Goal: Task Accomplishment & Management: Use online tool/utility

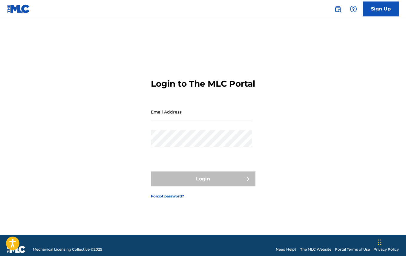
click at [198, 120] on input "Email Address" at bounding box center [201, 111] width 101 height 17
type input "[PERSON_NAME][EMAIL_ADDRESS][DOMAIN_NAME]"
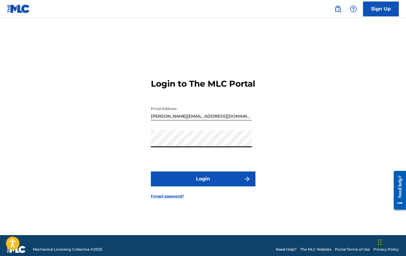
click at [217, 182] on button "Login" at bounding box center [203, 178] width 105 height 15
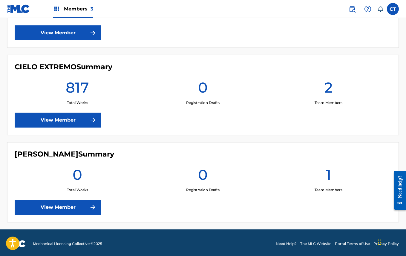
scroll to position [224, 0]
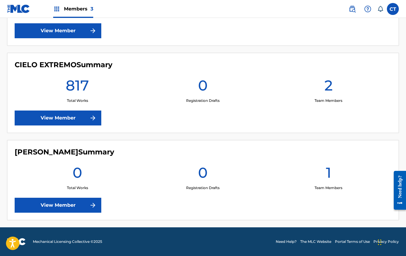
click at [70, 121] on link "View Member" at bounding box center [58, 118] width 87 height 15
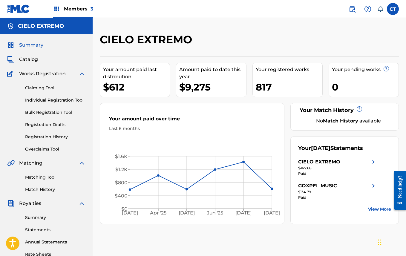
click at [42, 89] on link "Claiming Tool" at bounding box center [55, 88] width 60 height 6
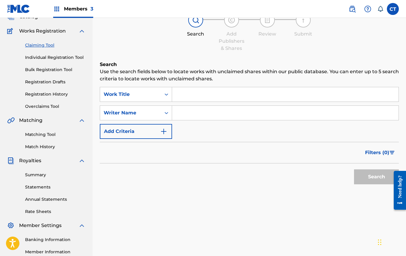
scroll to position [48, 0]
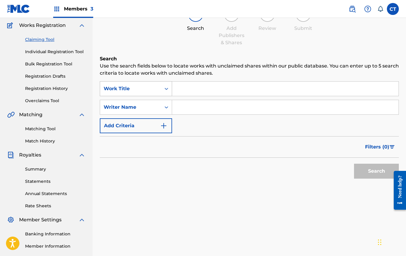
click at [149, 86] on div "Work Title" at bounding box center [131, 88] width 54 height 7
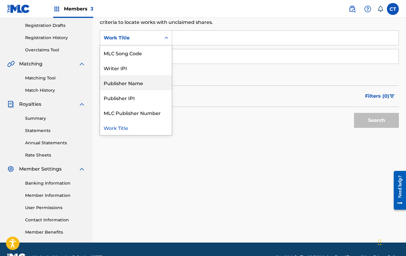
scroll to position [0, 0]
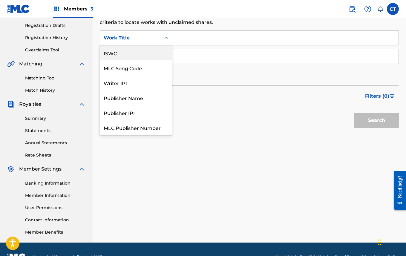
click at [145, 56] on div "ISWC" at bounding box center [136, 52] width 72 height 15
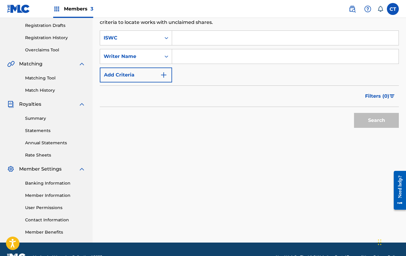
click at [208, 37] on input "Search Form" at bounding box center [285, 38] width 226 height 14
paste input "T9161469278"
type input "T9161469278"
click at [354, 113] on button "Search" at bounding box center [376, 120] width 45 height 15
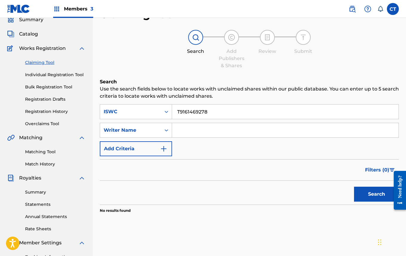
scroll to position [30, 0]
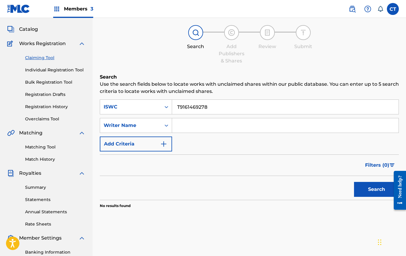
click at [45, 148] on link "Matching Tool" at bounding box center [55, 147] width 60 height 6
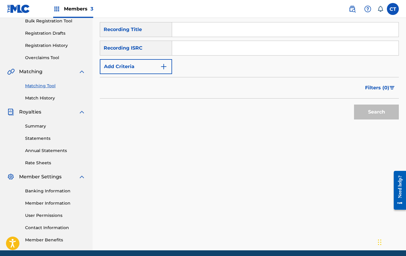
scroll to position [102, 0]
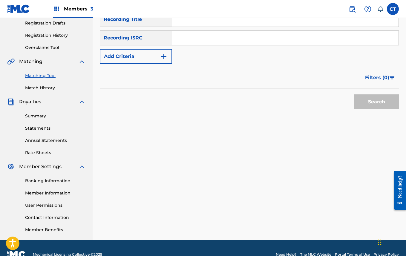
click at [164, 54] on img "Search Form" at bounding box center [163, 56] width 7 height 7
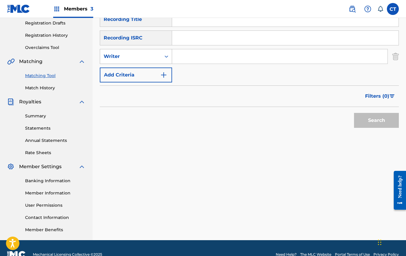
click at [161, 54] on div "Search Form" at bounding box center [166, 56] width 11 height 11
click at [220, 78] on div "SearchWithCriteriac8158f0c-3364-4149-837c-1590dc00df3d Recording Title SearchWi…" at bounding box center [249, 47] width 299 height 70
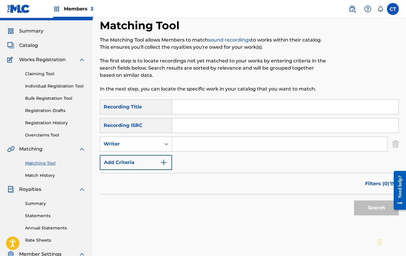
scroll to position [0, 0]
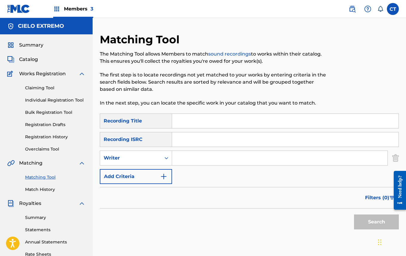
click at [51, 89] on link "Claiming Tool" at bounding box center [55, 88] width 60 height 6
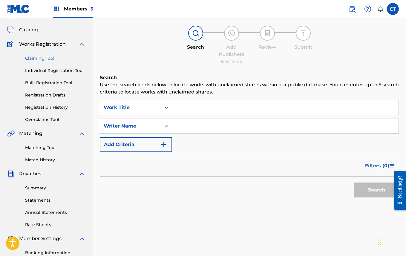
scroll to position [31, 0]
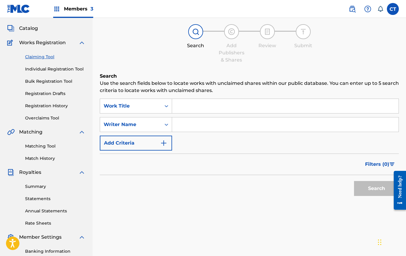
click at [186, 126] on input "Search Form" at bounding box center [285, 124] width 226 height 14
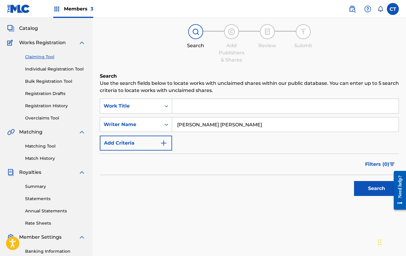
click at [373, 191] on button "Search" at bounding box center [376, 188] width 45 height 15
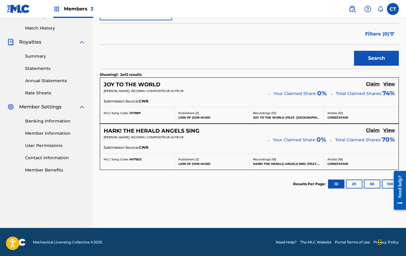
scroll to position [162, 0]
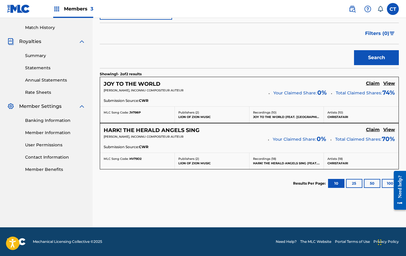
click at [355, 185] on button "25" at bounding box center [354, 183] width 16 height 9
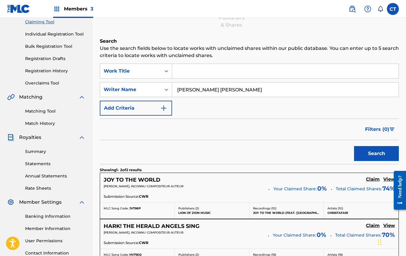
scroll to position [57, 0]
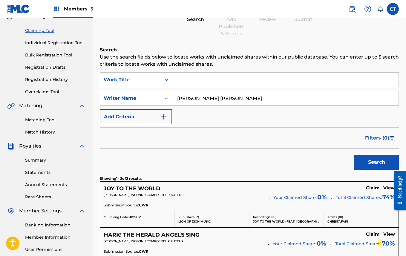
click at [200, 100] on input "[PERSON_NAME] [PERSON_NAME]" at bounding box center [285, 98] width 226 height 14
type input "[PERSON_NAME]"
click at [354, 155] on button "Search" at bounding box center [376, 162] width 45 height 15
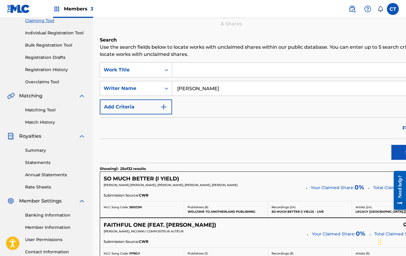
scroll to position [0, 0]
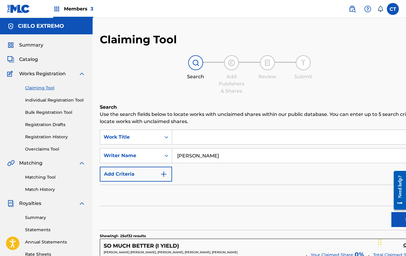
click at [193, 137] on input "Search Form" at bounding box center [304, 137] width 264 height 14
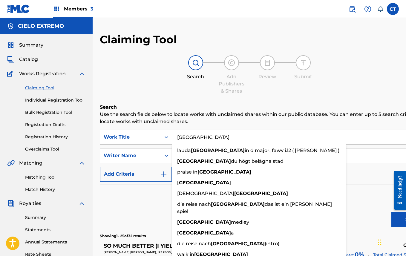
type input "[GEOGRAPHIC_DATA]"
click at [391, 212] on button "Search" at bounding box center [413, 219] width 45 height 15
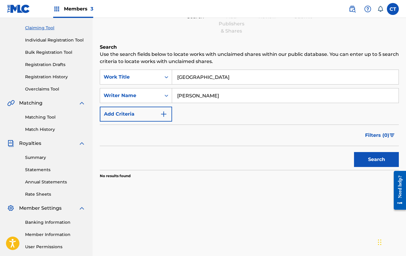
scroll to position [56, 0]
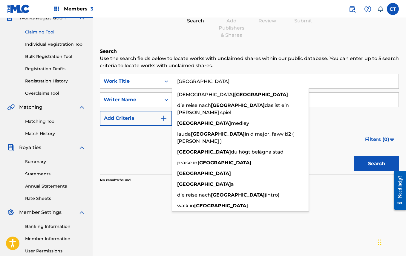
click at [288, 47] on div "Claiming Tool Search Add Publishers & Shares Review Submit Search Use the searc…" at bounding box center [249, 95] width 299 height 236
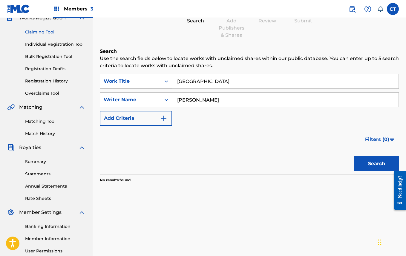
click at [166, 81] on icon "Search Form" at bounding box center [166, 81] width 6 height 6
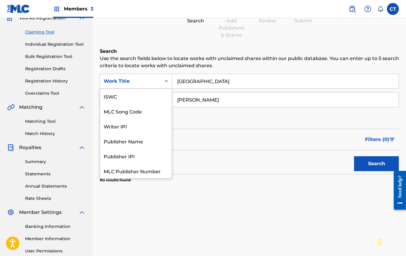
scroll to position [15, 0]
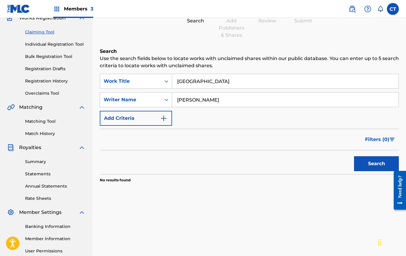
click at [192, 98] on input "[PERSON_NAME]" at bounding box center [285, 100] width 226 height 14
click at [156, 78] on div "Work Title" at bounding box center [131, 81] width 54 height 7
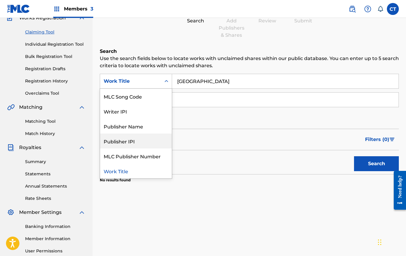
scroll to position [0, 0]
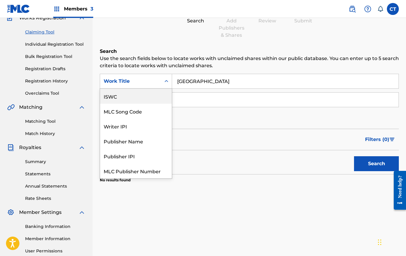
click at [147, 99] on div "ISWC" at bounding box center [136, 96] width 72 height 15
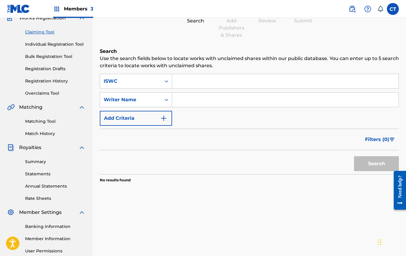
click at [200, 85] on input "Search Form" at bounding box center [285, 81] width 226 height 14
paste input "T9161469278"
click at [354, 156] on button "Search" at bounding box center [376, 163] width 45 height 15
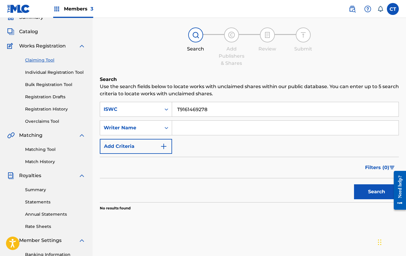
scroll to position [26, 0]
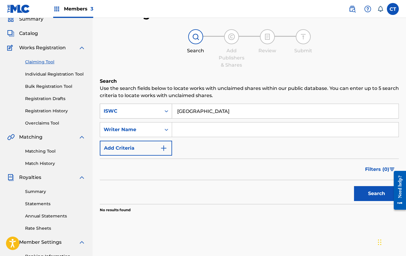
type input "[GEOGRAPHIC_DATA]"
click at [143, 114] on div "ISWC" at bounding box center [131, 111] width 54 height 7
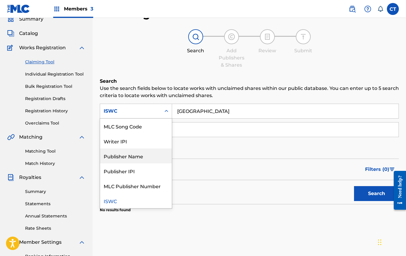
scroll to position [0, 0]
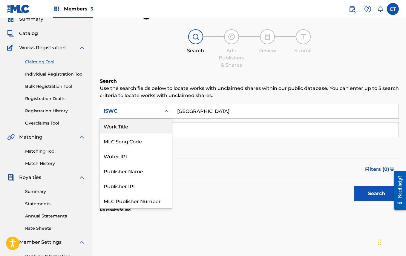
click at [142, 129] on div "Work Title" at bounding box center [136, 126] width 72 height 15
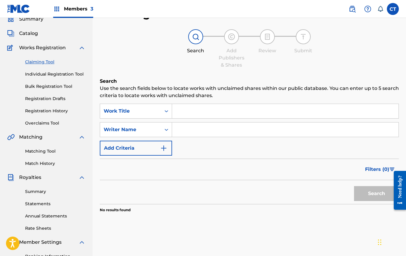
click at [189, 116] on input "Search Form" at bounding box center [285, 111] width 226 height 14
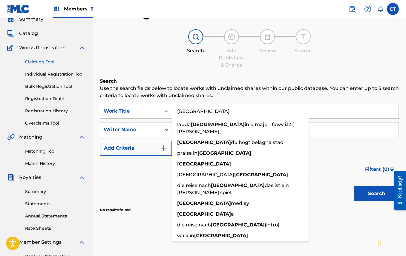
type input "[GEOGRAPHIC_DATA]"
click at [354, 186] on button "Search" at bounding box center [376, 193] width 45 height 15
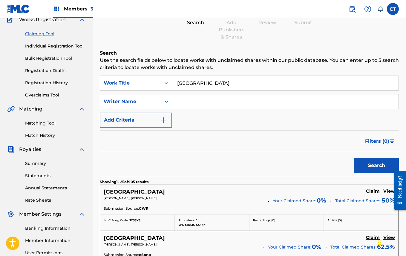
scroll to position [48, 0]
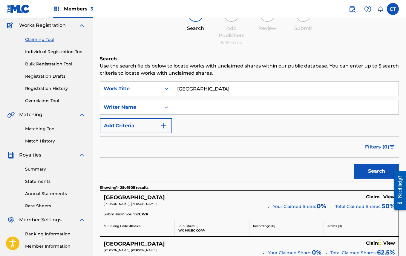
click at [195, 111] on input "Search Form" at bounding box center [285, 107] width 226 height 14
click at [354, 164] on button "Search" at bounding box center [376, 171] width 45 height 15
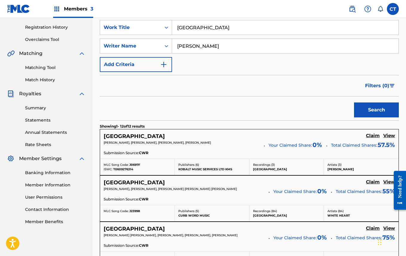
scroll to position [111, 0]
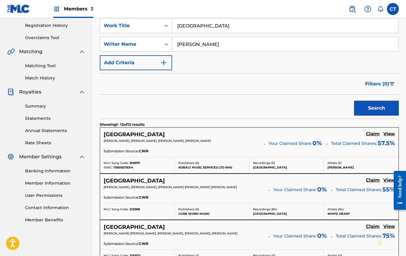
type input "[PERSON_NAME]"
click at [354, 101] on button "Search" at bounding box center [376, 108] width 45 height 15
